Goal: Transaction & Acquisition: Purchase product/service

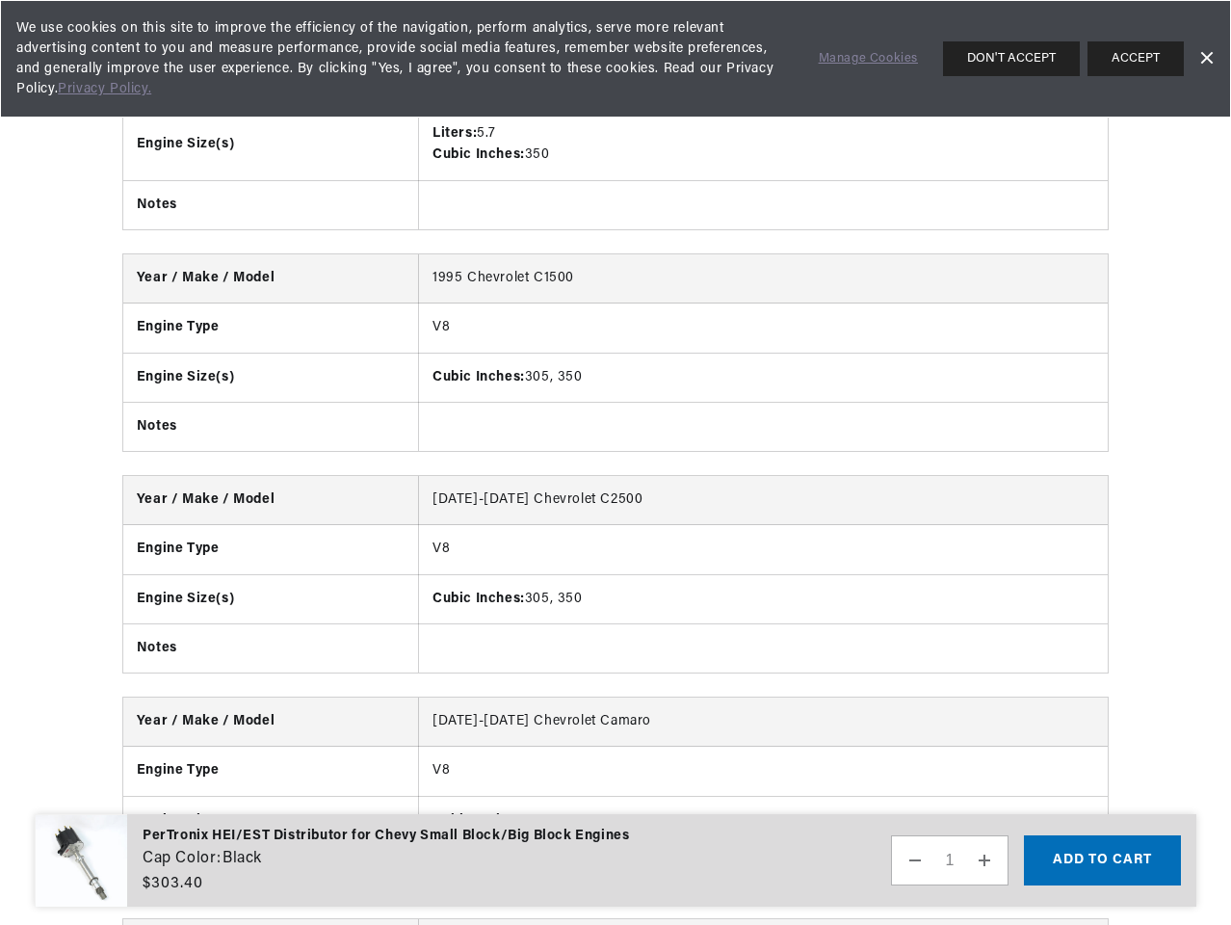
scroll to position [0, 584]
click at [914, 860] on button "Decrease quantity for PerTronix HEI/EST Distributor for Chevy Small Block/Big B…" at bounding box center [915, 860] width 46 height 50
click at [984, 860] on button "Increase quantity for PerTronix HEI/EST Distributor for Chevy Small Block/Big B…" at bounding box center [985, 860] width 46 height 50
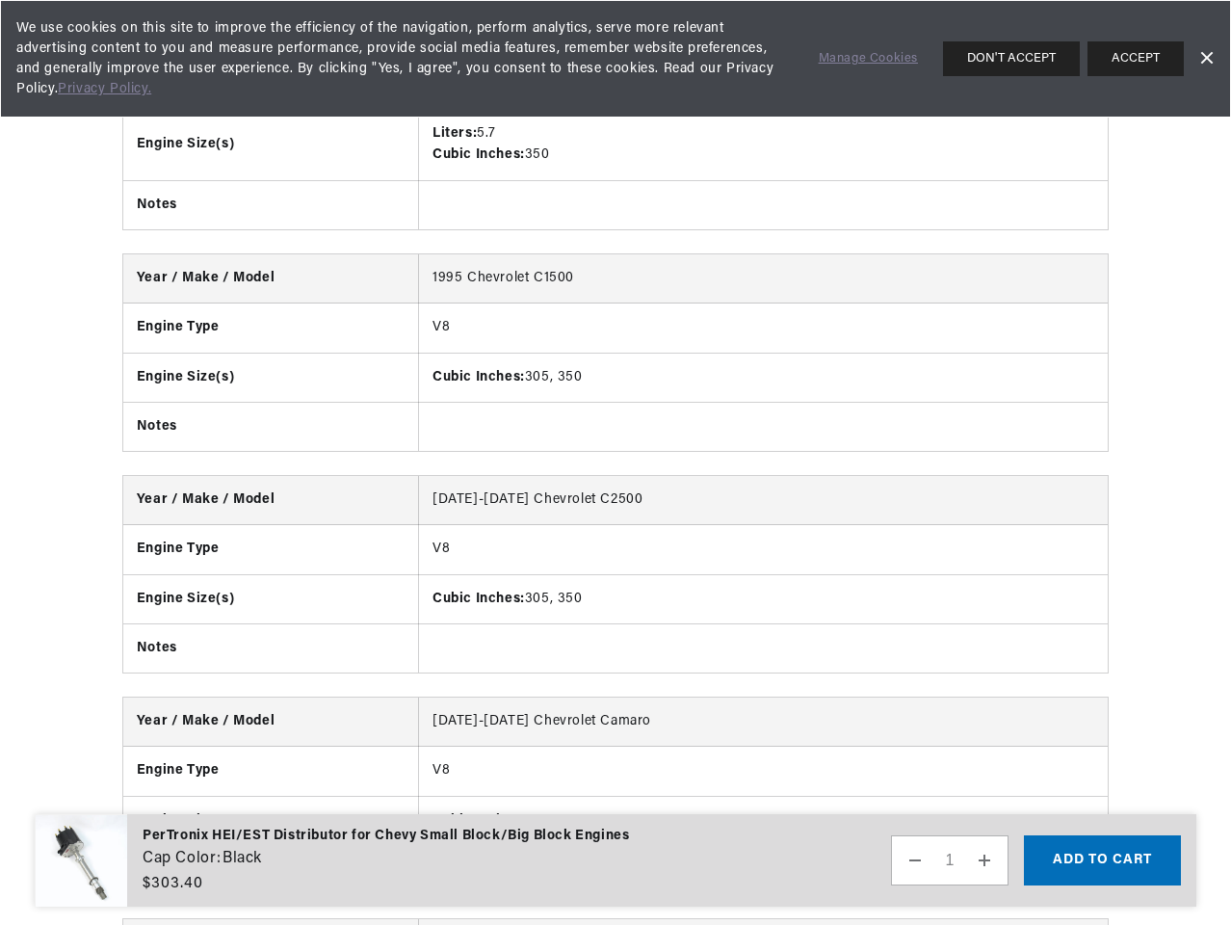
type input "2"
click at [1102, 860] on button "Add to cart" at bounding box center [1102, 860] width 157 height 50
